Goal: Information Seeking & Learning: Check status

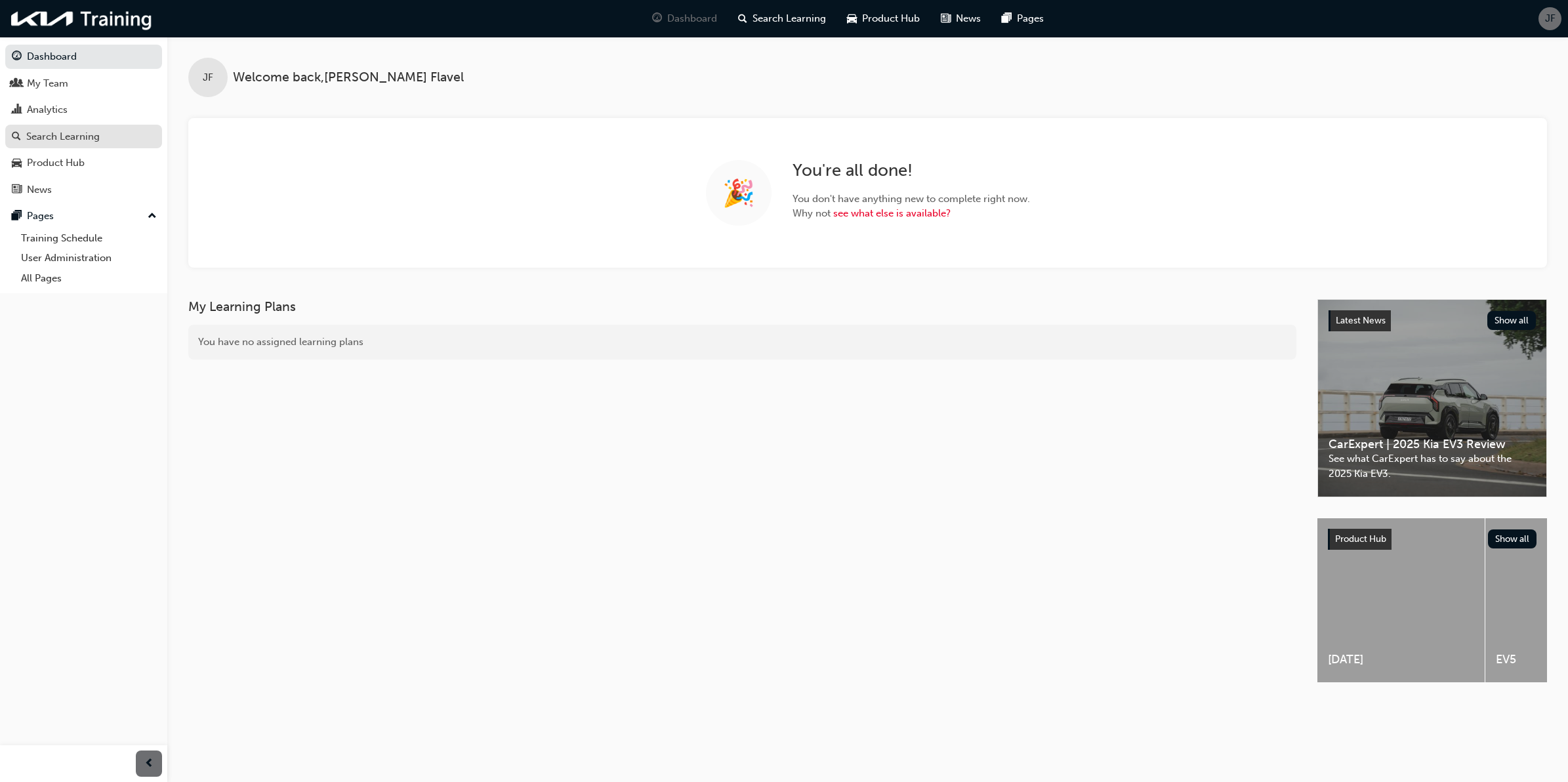
click at [95, 131] on div "Search Learning" at bounding box center [62, 136] width 73 height 15
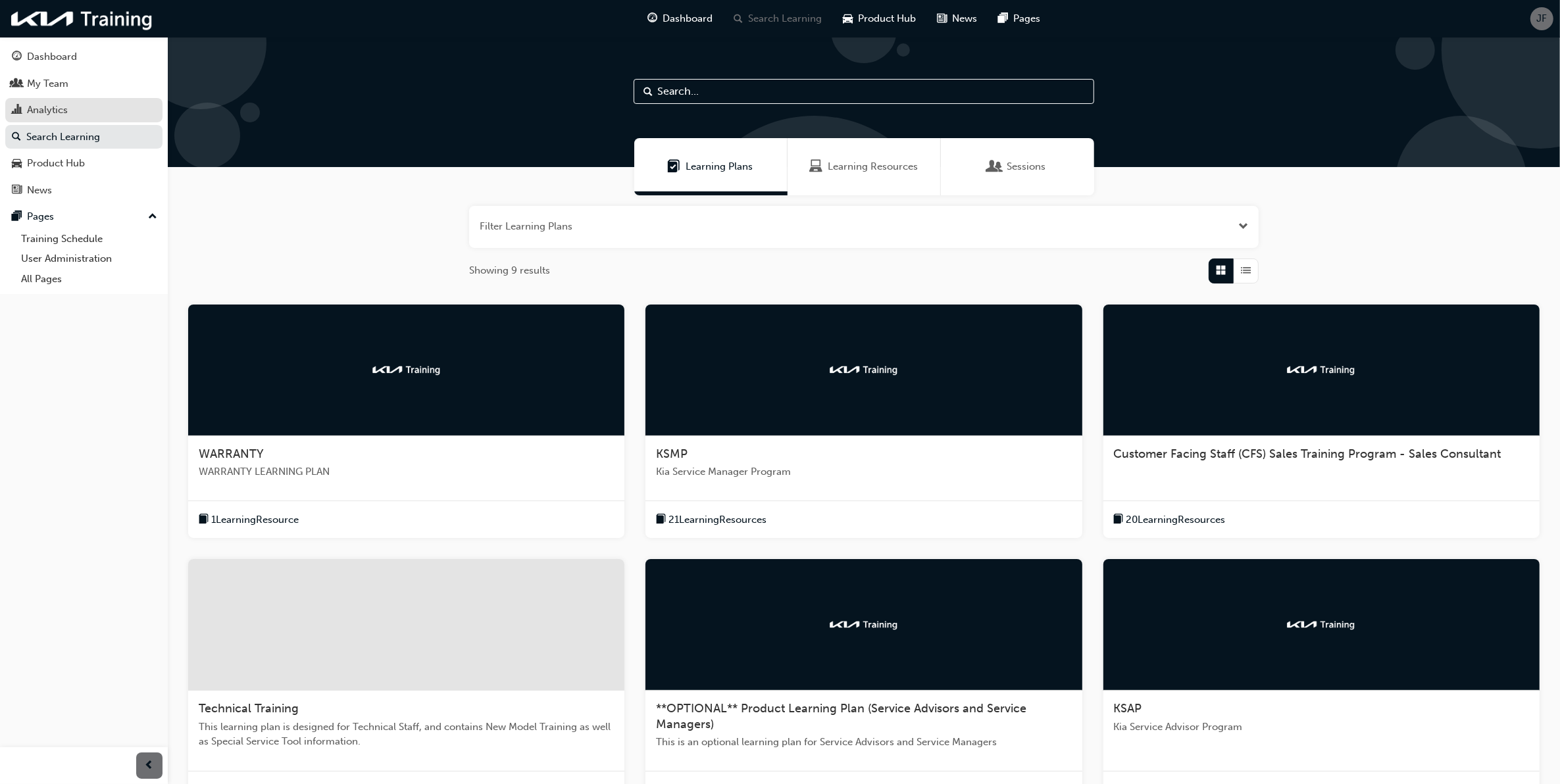
click at [76, 115] on div "Analytics" at bounding box center [83, 110] width 144 height 16
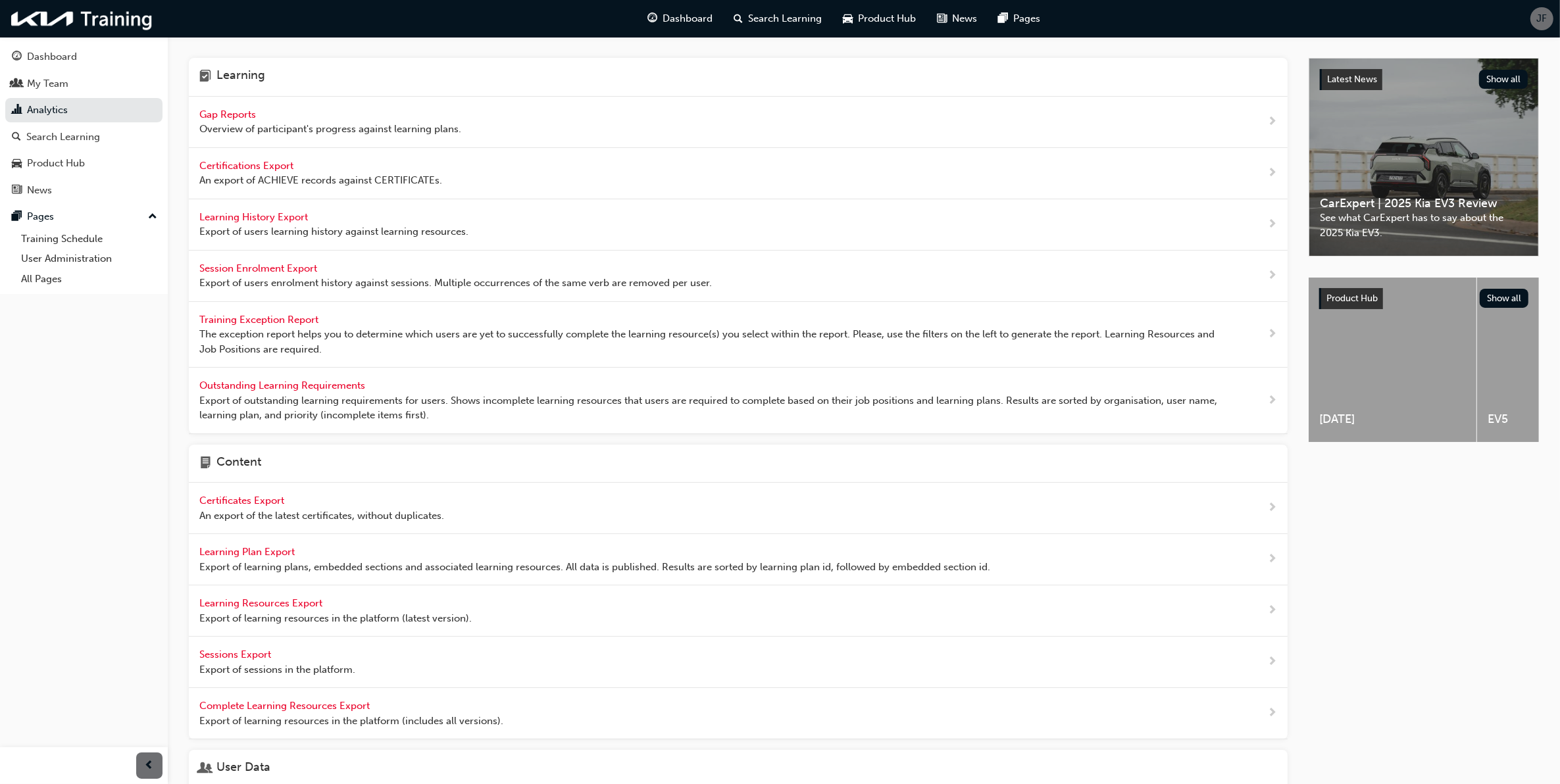
click at [235, 117] on span "Gap Reports" at bounding box center [228, 114] width 59 height 12
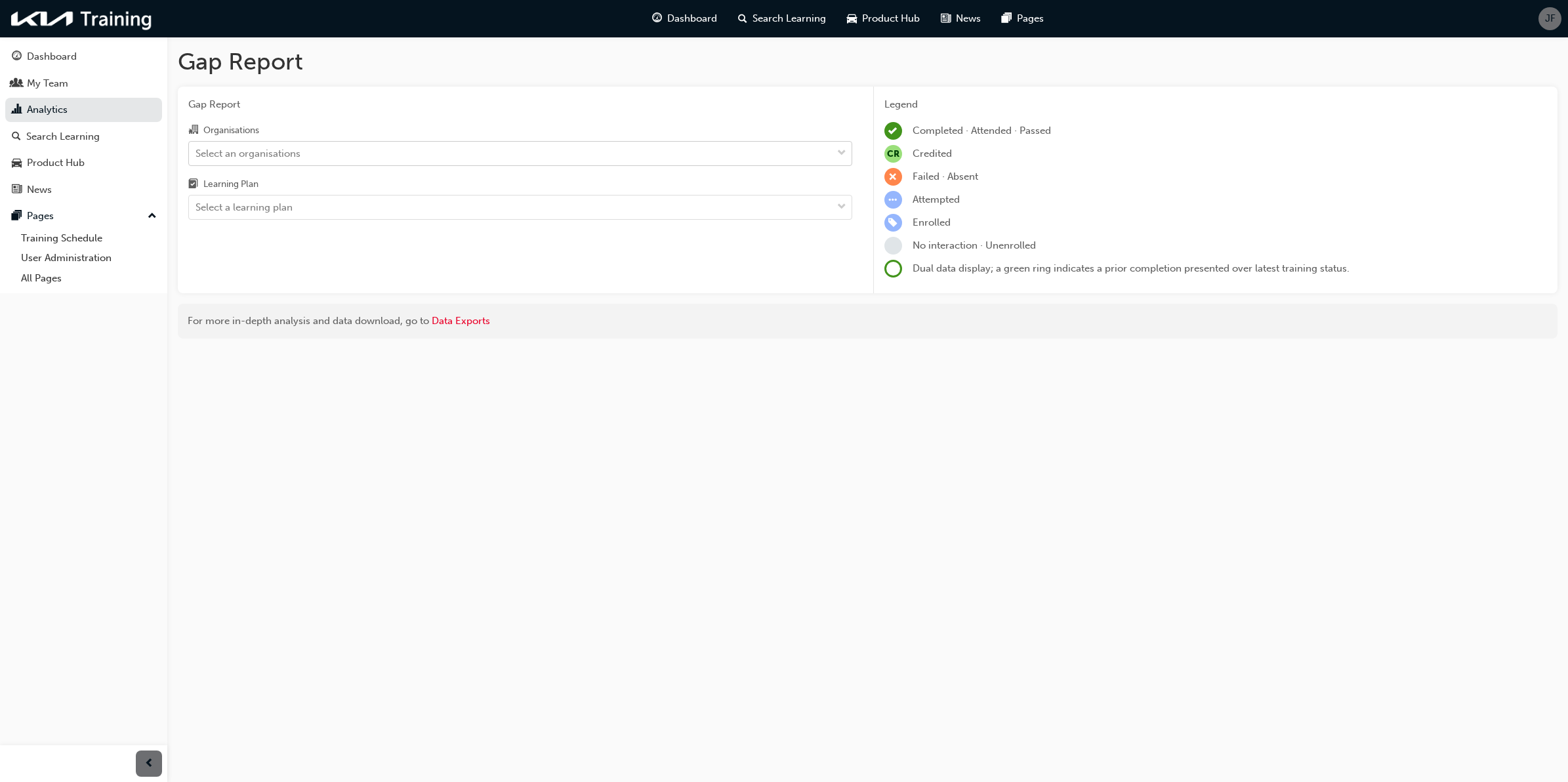
click at [505, 150] on div "Select an organisations" at bounding box center [510, 152] width 643 height 23
click at [197, 150] on input "Organisations Select an organisations" at bounding box center [196, 152] width 1 height 11
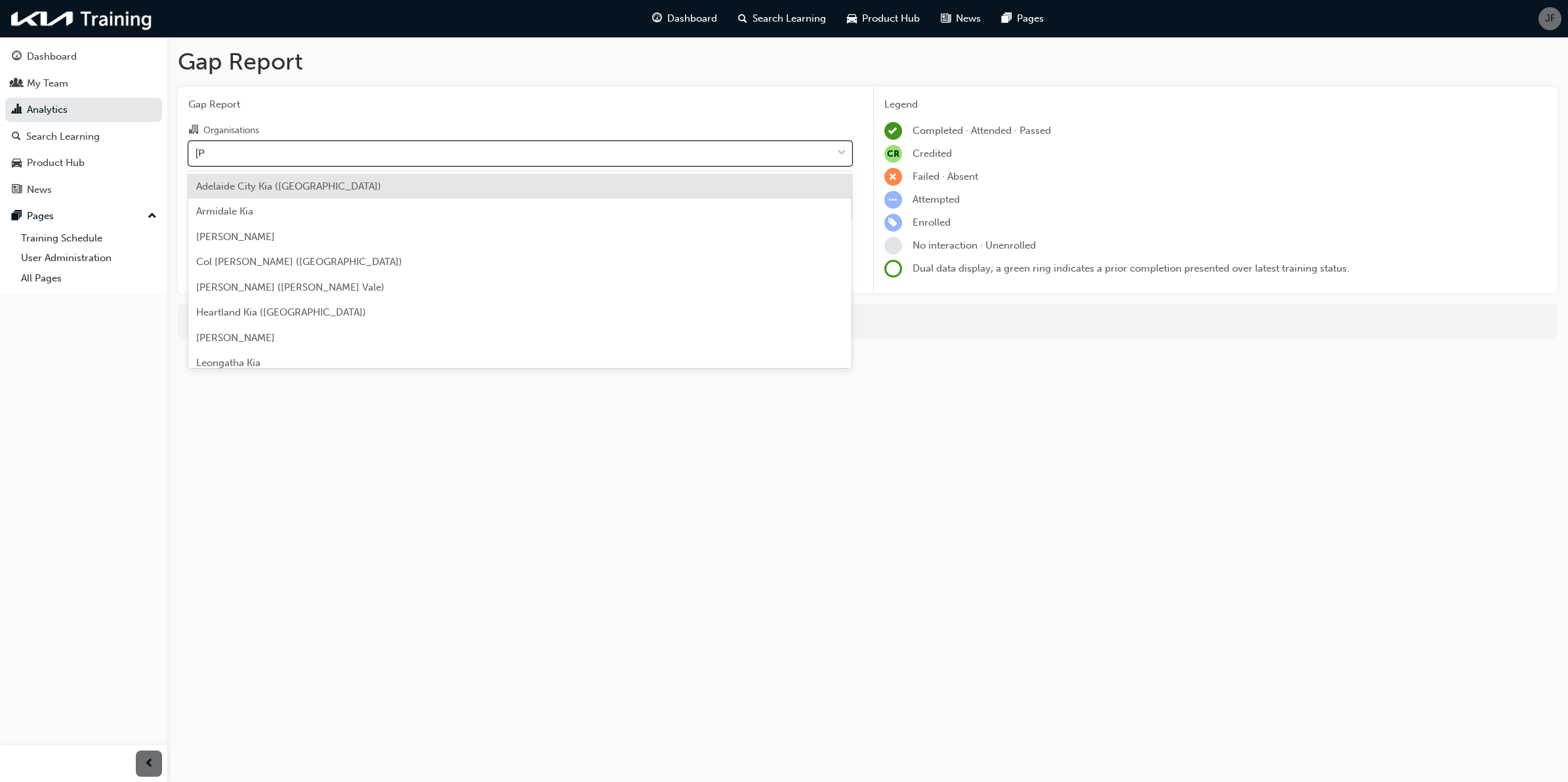
type input "leon"
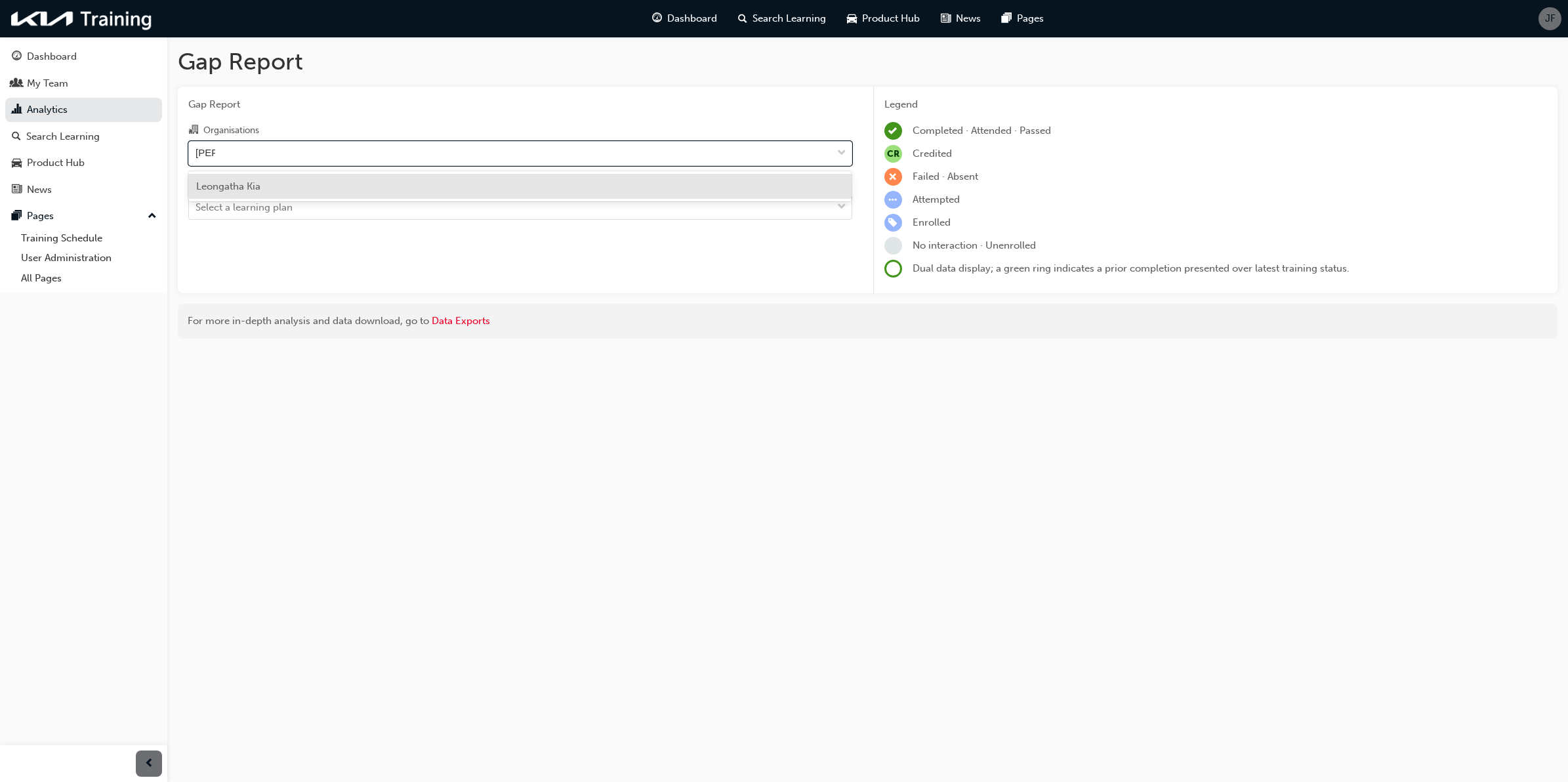
click at [572, 189] on div "Leongatha Kia" at bounding box center [521, 187] width 664 height 25
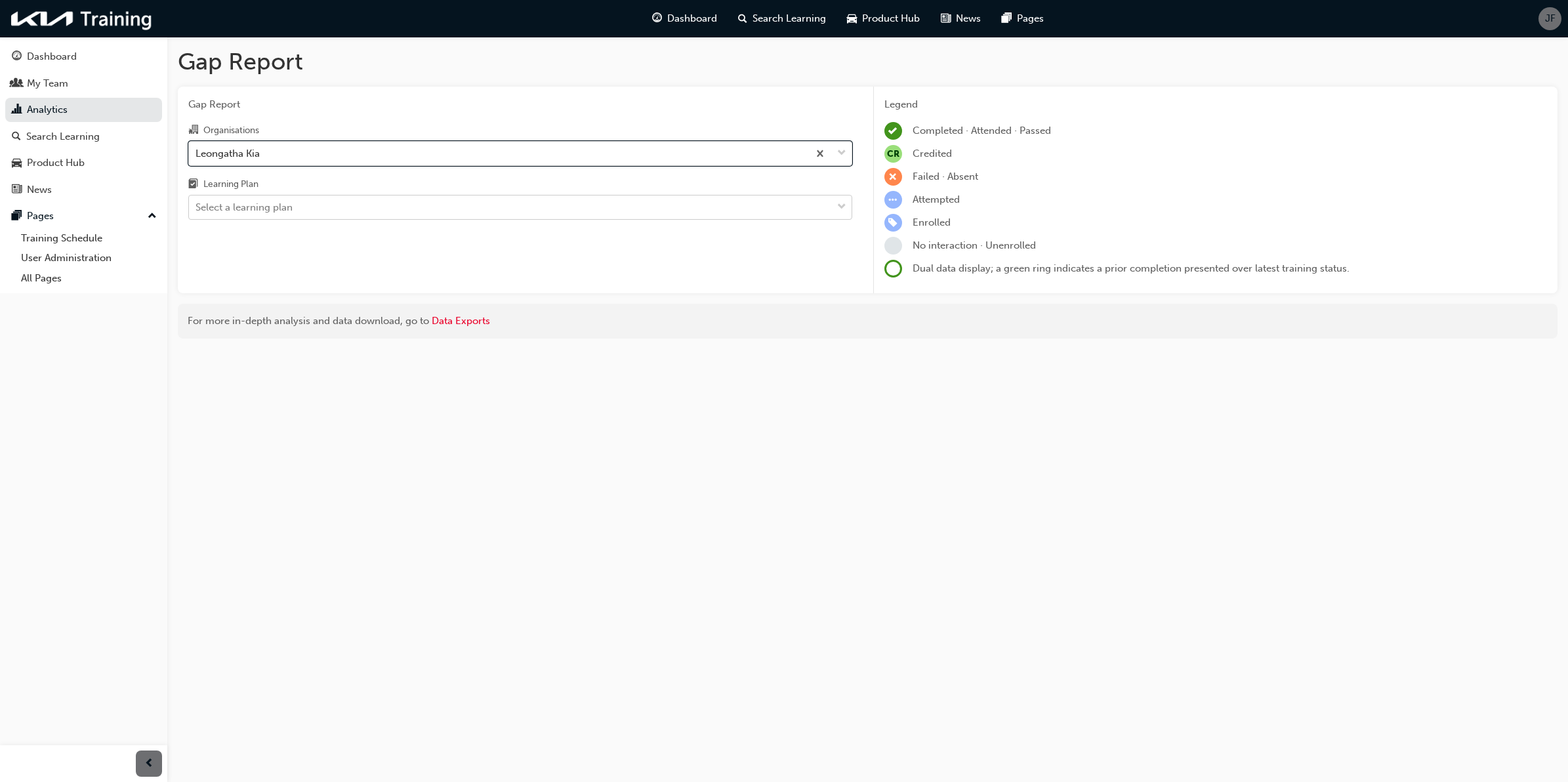
click at [567, 216] on div "Select a learning plan" at bounding box center [510, 207] width 643 height 23
click at [197, 213] on input "Learning Plan Select a learning plan" at bounding box center [196, 207] width 1 height 11
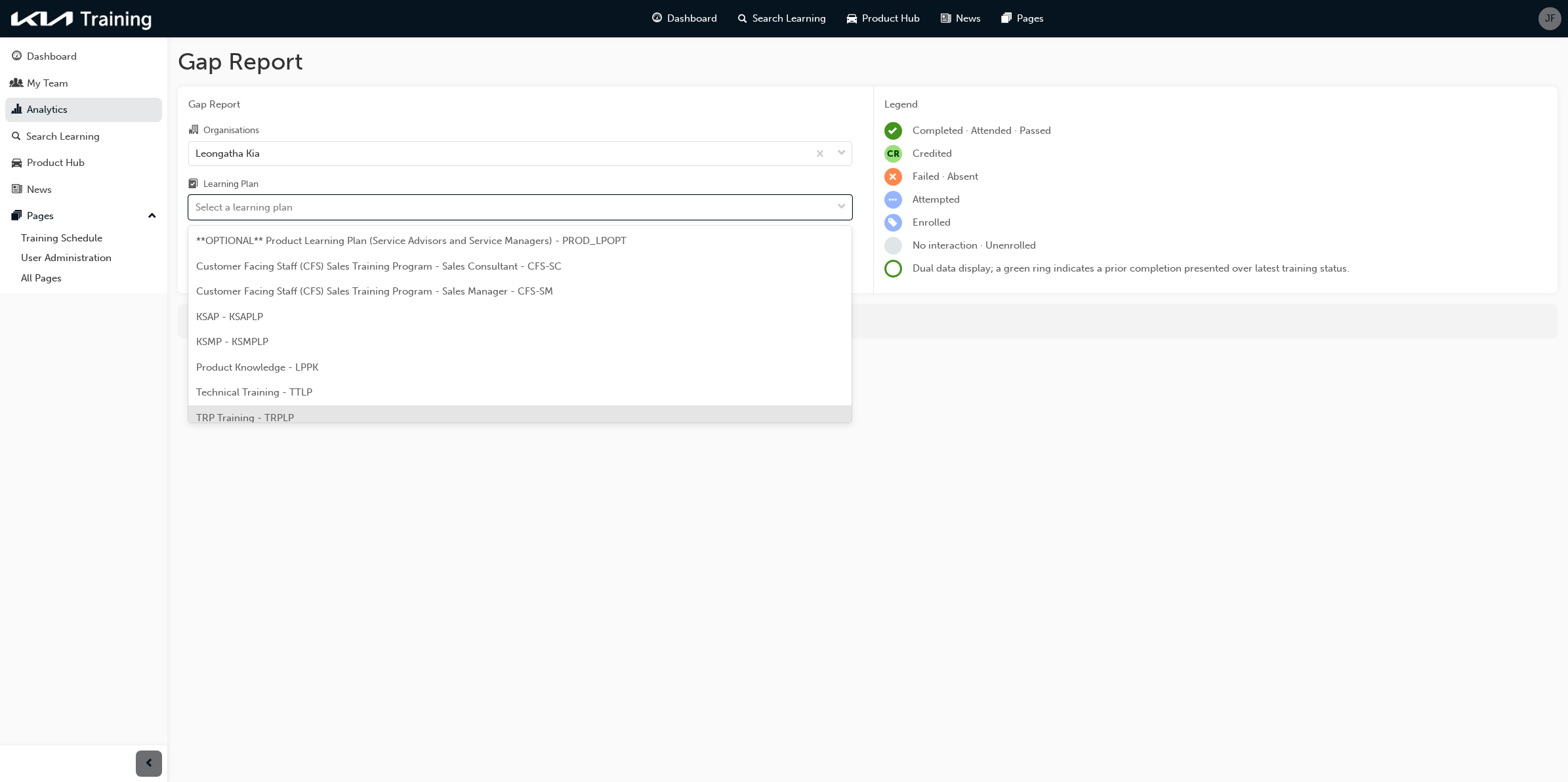
click at [493, 412] on div "TRP Training - TRPLP" at bounding box center [521, 418] width 664 height 25
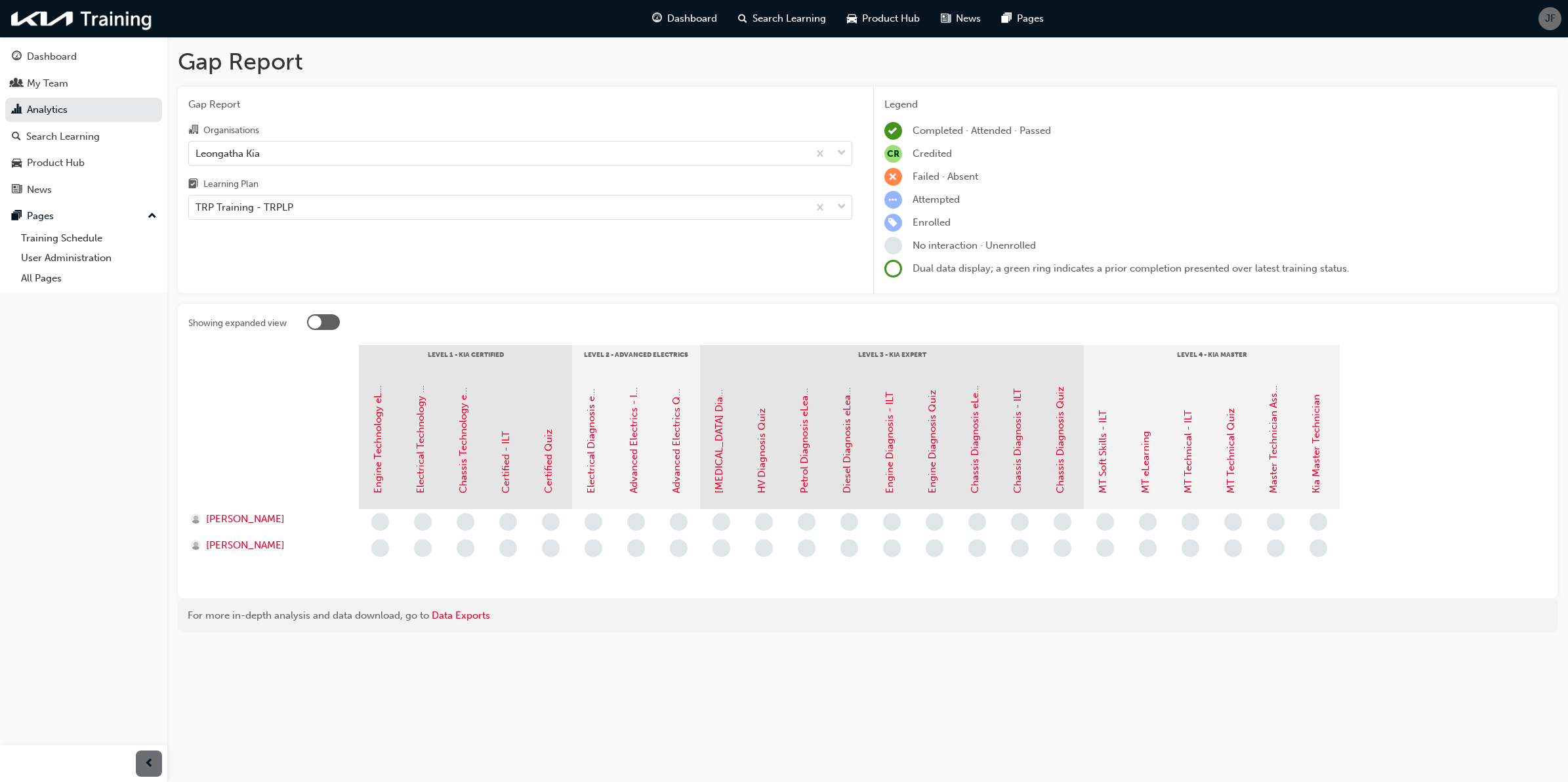
click at [572, 263] on div "Gap Report Organisations Leongatha Kia Learning Plan TRP Training - TRPLP" at bounding box center [520, 190] width 685 height 207
click at [258, 553] on div "Jesse Salmons-Hutton" at bounding box center [273, 548] width 171 height 26
click at [261, 548] on span "Jesse Salmons-Hutton" at bounding box center [244, 545] width 78 height 15
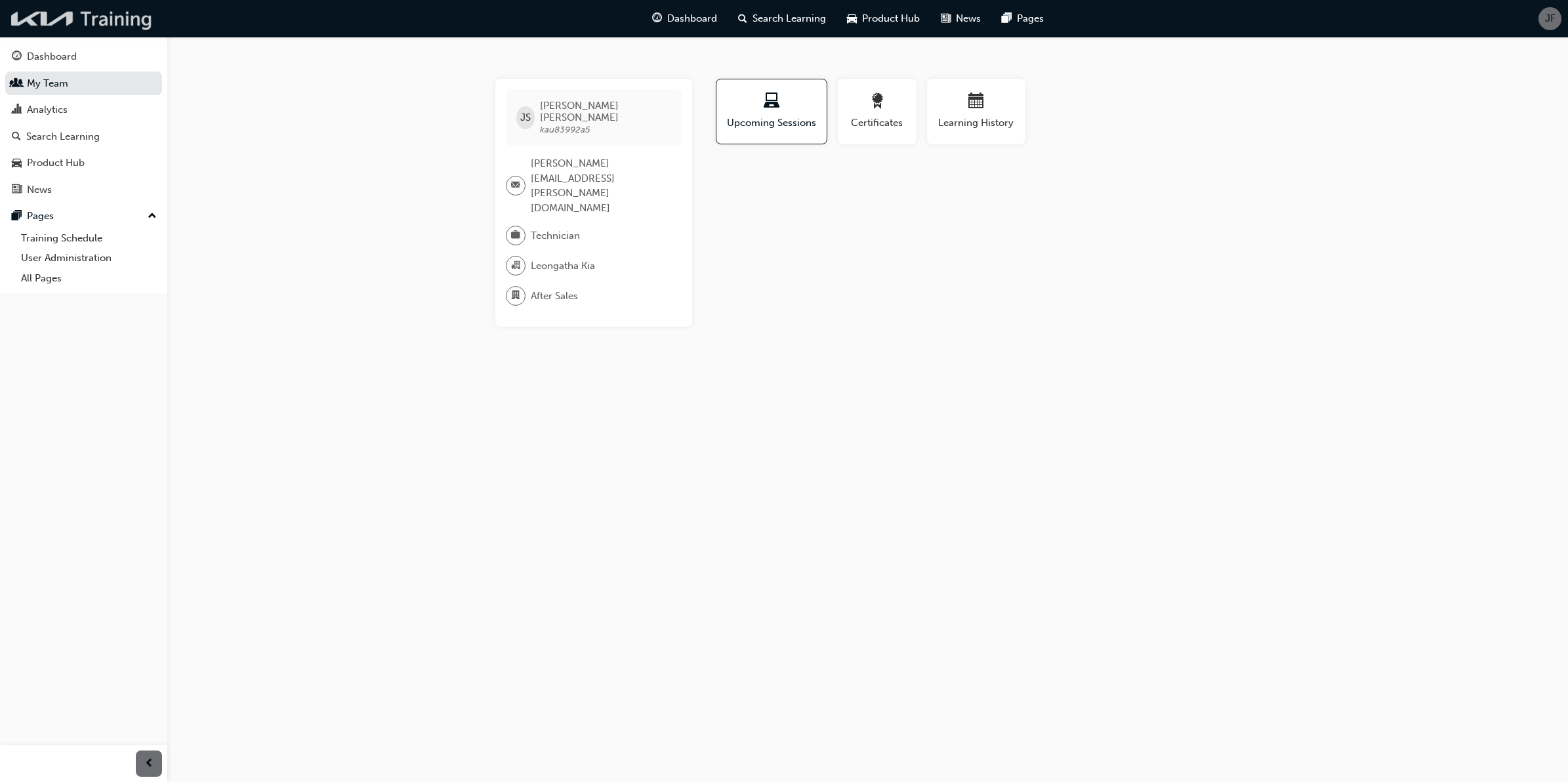
click at [98, 21] on img at bounding box center [81, 19] width 151 height 27
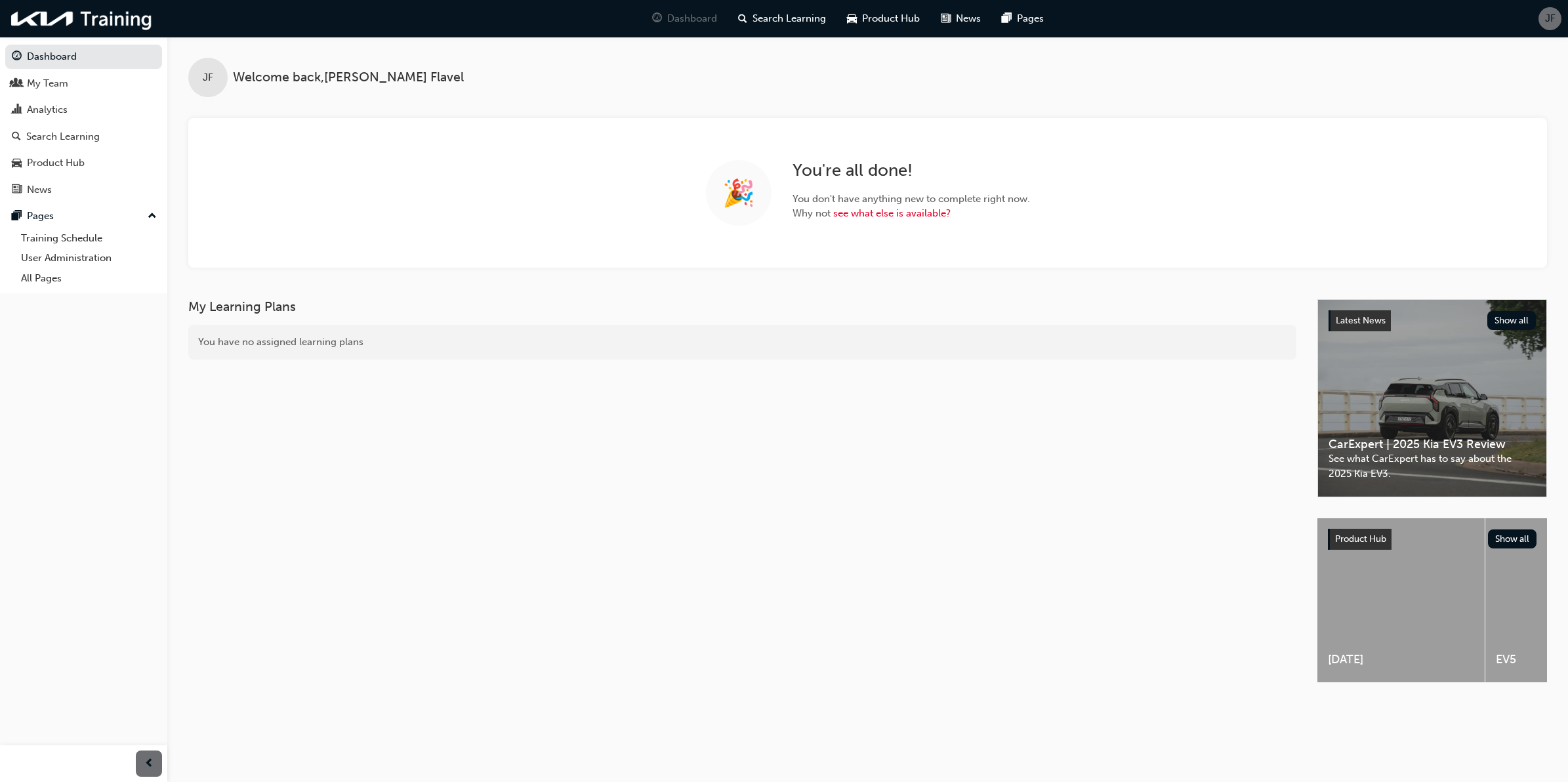
click at [1523, 12] on div "Dashboard Search Learning Product Hub News Pages JF" at bounding box center [784, 18] width 1568 height 37
click at [1547, 18] on span "JF" at bounding box center [1551, 18] width 11 height 15
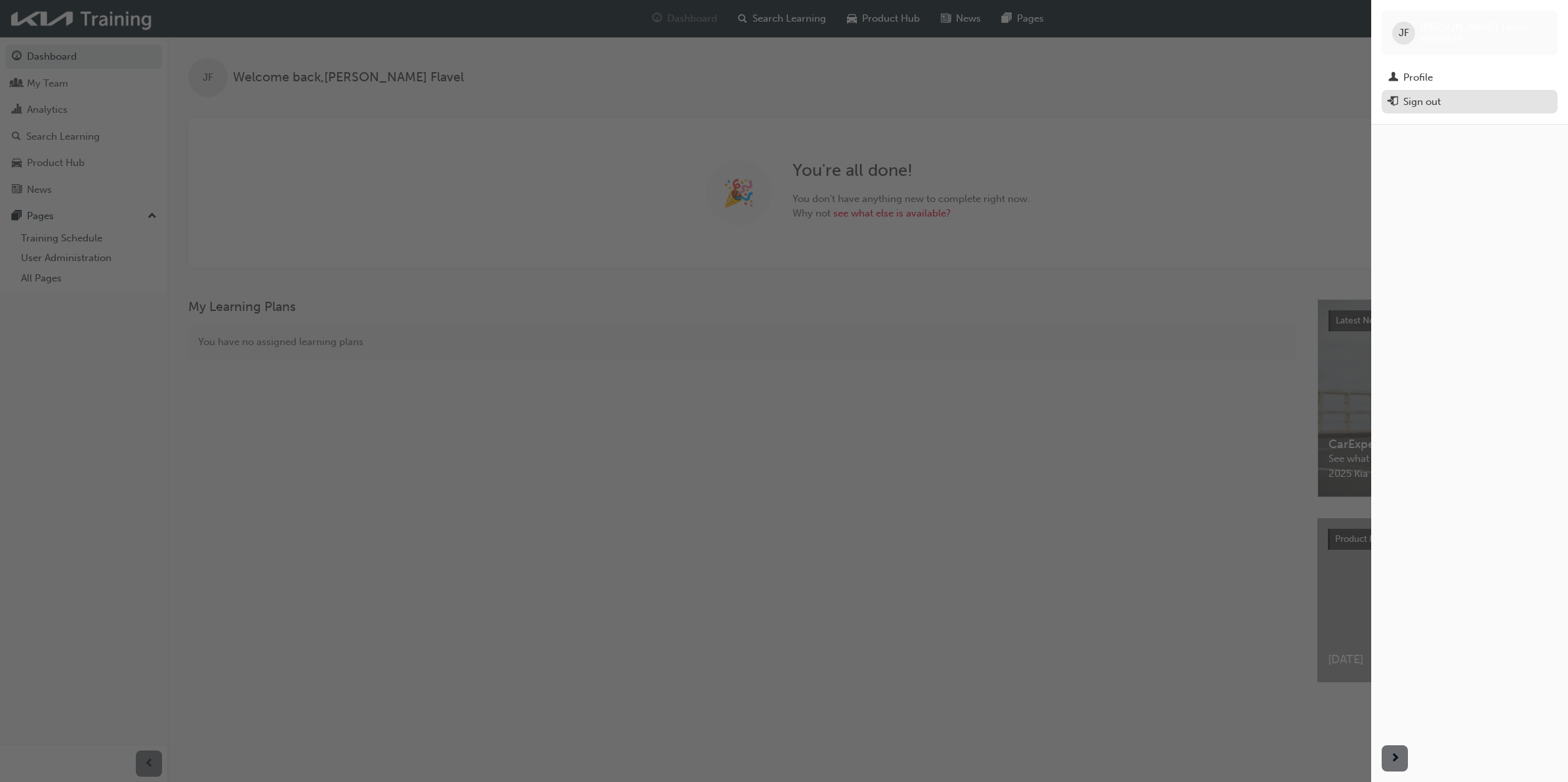
click at [1434, 96] on div "Sign out" at bounding box center [1422, 102] width 37 height 15
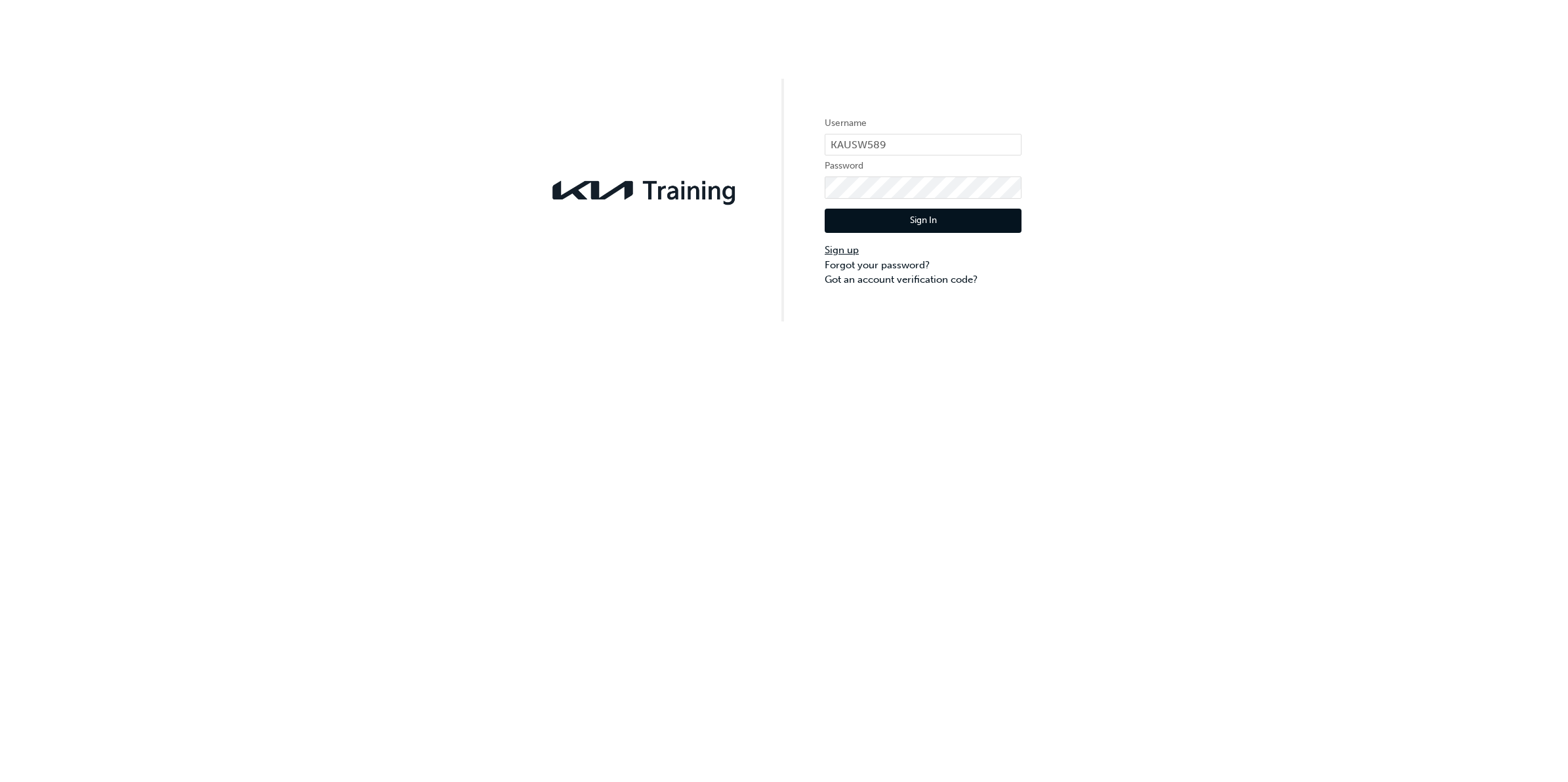
click at [842, 253] on link "Sign up" at bounding box center [923, 250] width 197 height 15
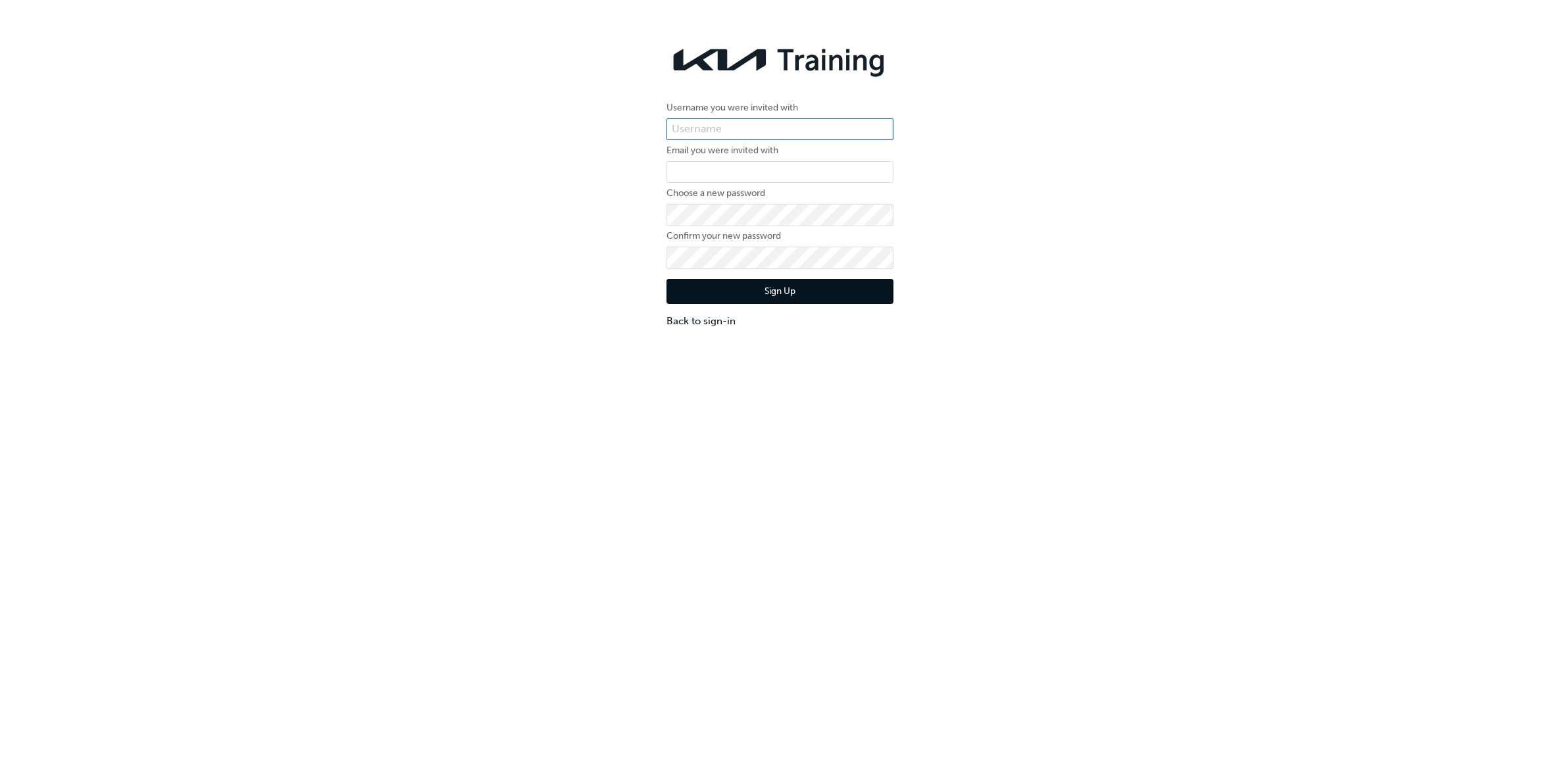
type input "KAUSW589"
